Goal: Task Accomplishment & Management: Use online tool/utility

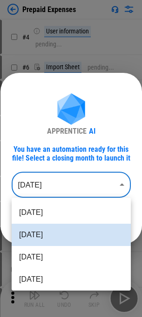
click at [80, 175] on body "Prepaid Expenses # 4 User information pending... # 6 Import Sheet pending... # …" at bounding box center [71, 158] width 142 height 317
click at [76, 181] on div at bounding box center [71, 158] width 142 height 317
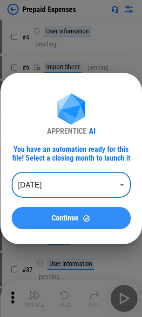
click at [61, 216] on span "Continue" at bounding box center [65, 218] width 27 height 7
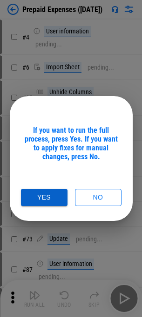
click at [52, 196] on button "Yes" at bounding box center [44, 197] width 46 height 17
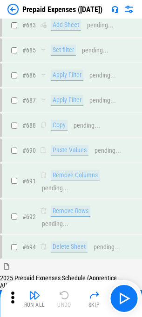
scroll to position [2755, 0]
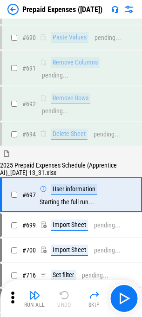
click at [10, 13] on img at bounding box center [12, 9] width 11 height 11
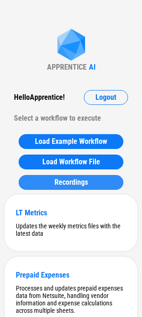
click at [93, 184] on div "Recordings" at bounding box center [71, 182] width 82 height 7
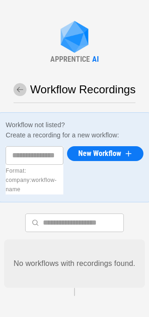
click at [17, 87] on icon "button" at bounding box center [20, 89] width 8 height 8
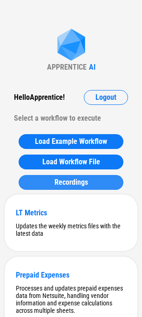
click at [91, 184] on div "Recordings" at bounding box center [71, 182] width 82 height 7
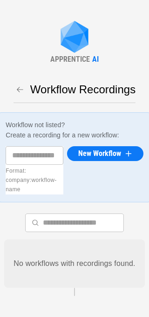
click at [42, 152] on input "text" at bounding box center [35, 155] width 58 height 19
click at [42, 114] on div "Workflow not listed? Create a recording for a new workflow: ​ Format: company:w…" at bounding box center [74, 157] width 153 height 90
click at [24, 86] on button "button" at bounding box center [19, 89] width 13 height 13
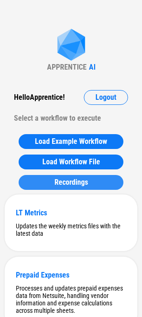
click at [56, 187] on button "Recordings" at bounding box center [71, 182] width 105 height 15
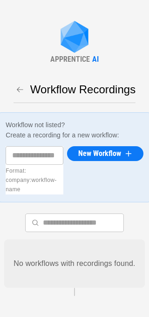
click at [20, 87] on icon "button" at bounding box center [20, 89] width 7 height 5
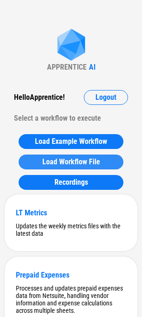
click at [77, 162] on span "Load Workflow File" at bounding box center [71, 161] width 58 height 7
